Goal: Information Seeking & Learning: Find specific fact

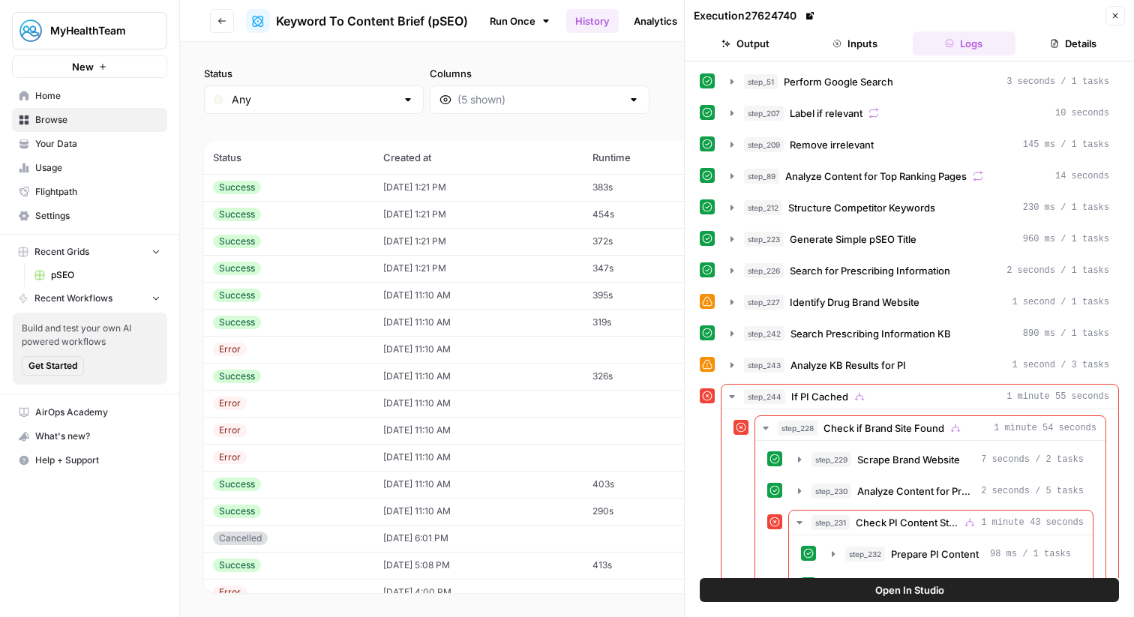
scroll to position [324, 0]
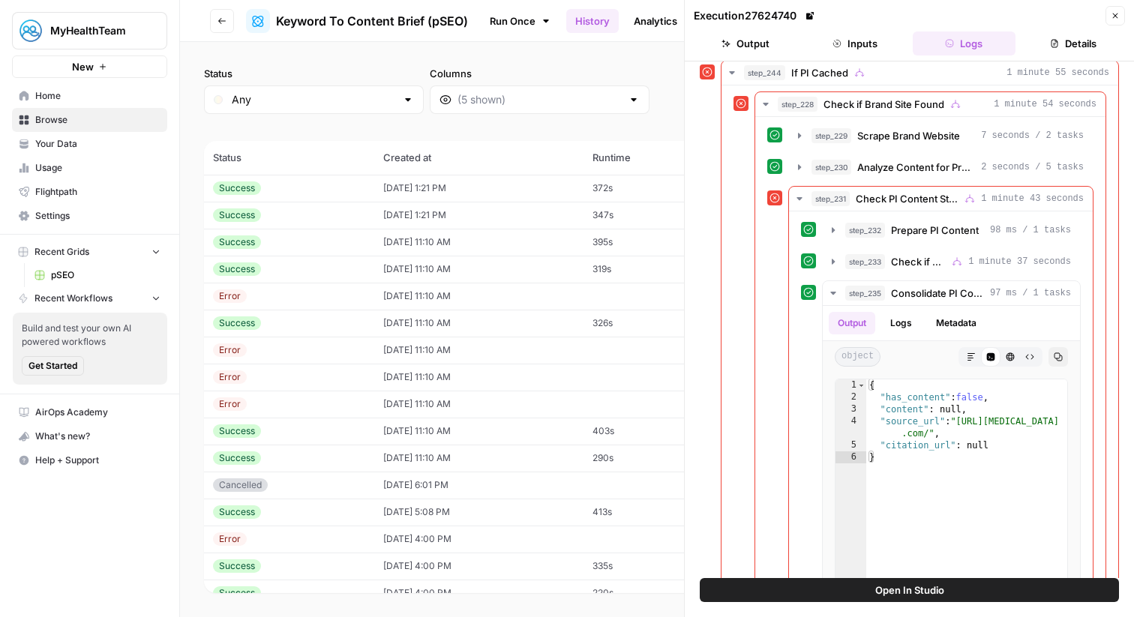
click at [115, 105] on link "Home" at bounding box center [89, 96] width 155 height 24
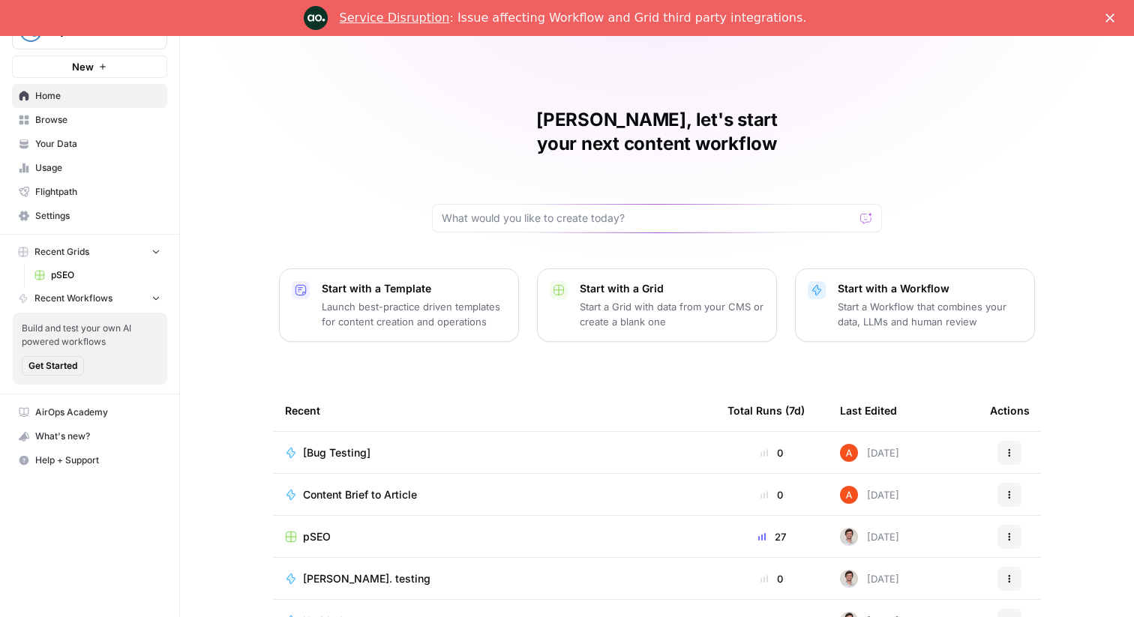
click at [112, 140] on span "Your Data" at bounding box center [97, 144] width 125 height 14
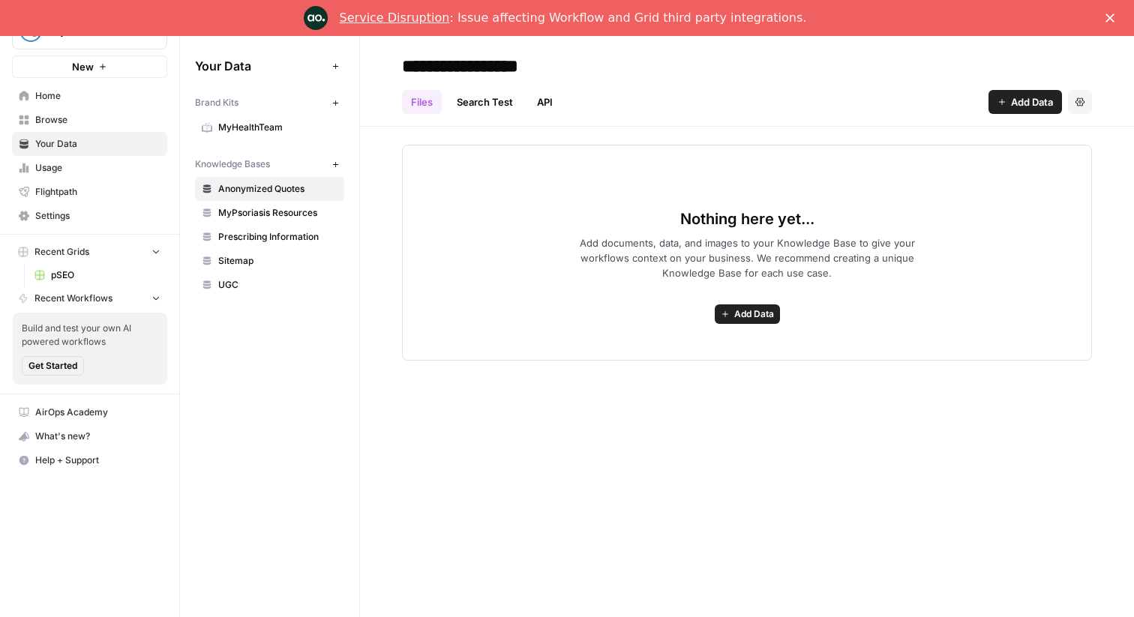
click at [450, 22] on link "Service Disruption" at bounding box center [395, 18] width 110 height 14
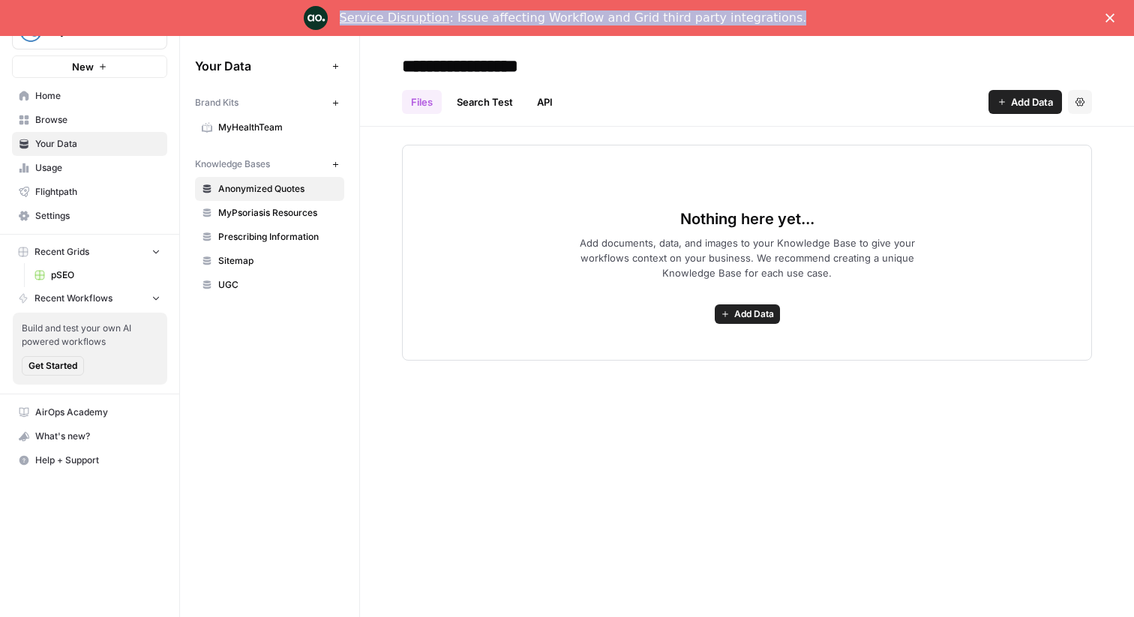
drag, startPoint x: 788, startPoint y: 22, endPoint x: 364, endPoint y: 14, distance: 424.7
click at [364, 14] on div "Service Disruption : Issue affecting Workflow and Grid third party integrations." at bounding box center [579, 18] width 479 height 24
copy div "Service Disruption : Issue affecting Workflow and Grid third party integrations."
